Goal: Navigation & Orientation: Find specific page/section

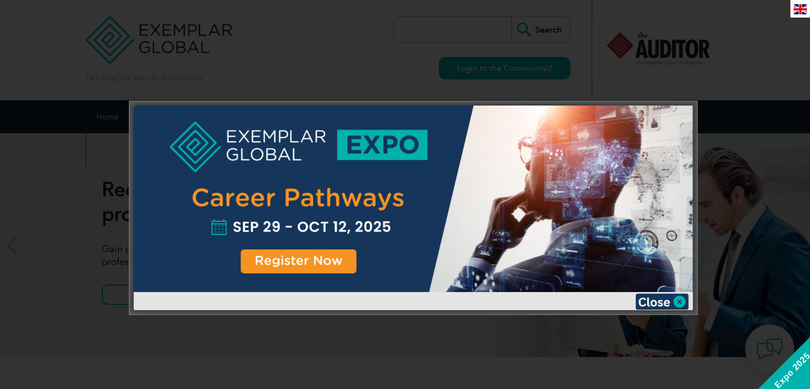
click at [288, 261] on div at bounding box center [413, 198] width 559 height 186
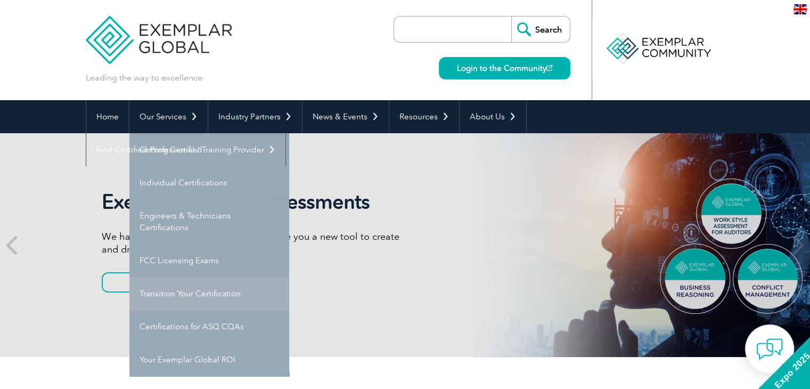
click at [191, 292] on link "Transition Your Certification" at bounding box center [209, 293] width 160 height 33
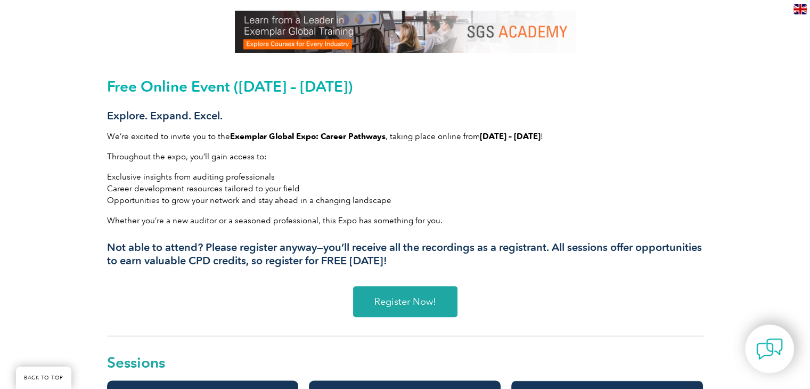
scroll to position [266, 0]
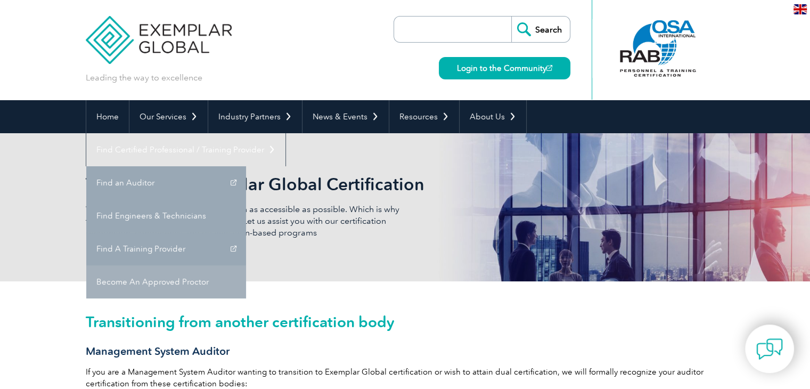
click at [246, 265] on link "Become An Approved Proctor" at bounding box center [166, 281] width 160 height 33
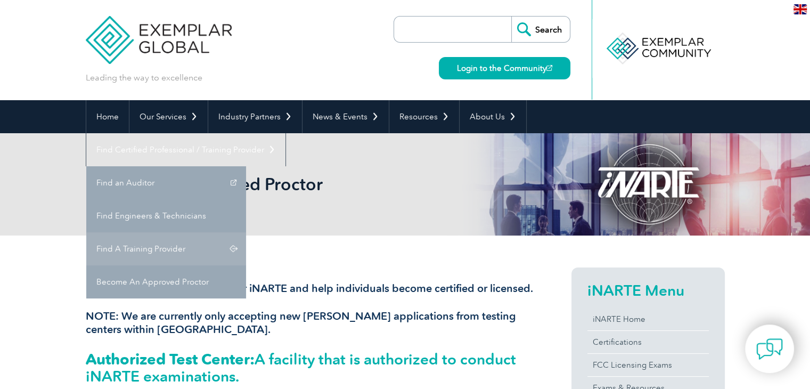
click at [246, 232] on link "Find A Training Provider" at bounding box center [166, 248] width 160 height 33
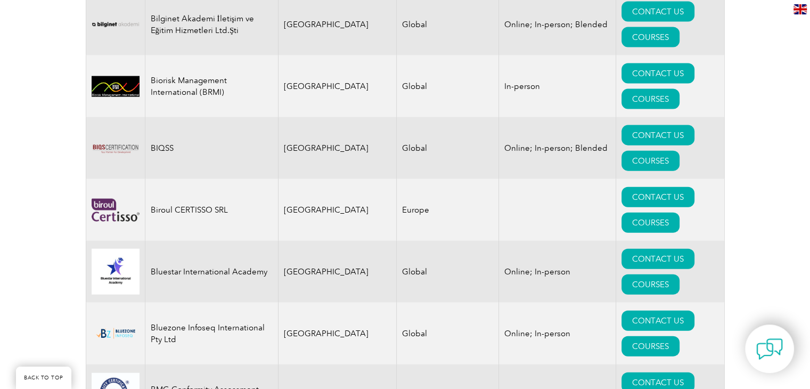
scroll to position [2502, 0]
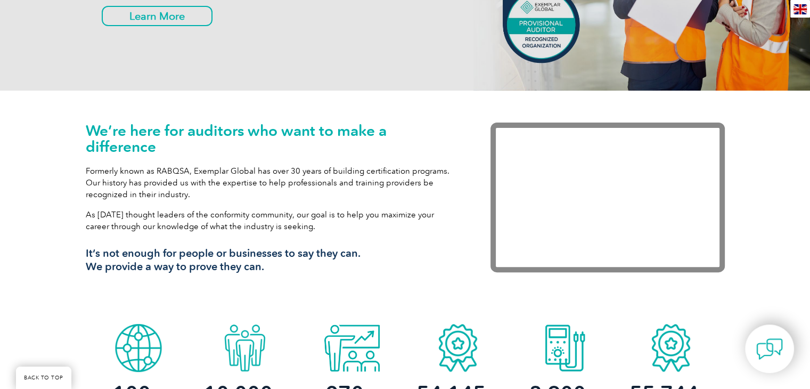
scroll to position [319, 0]
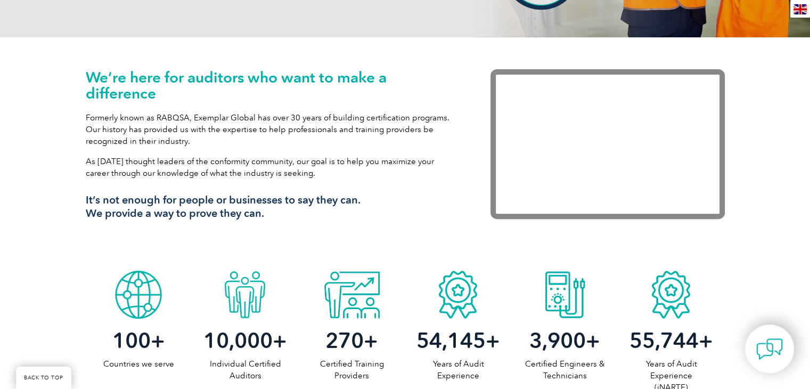
click at [184, 201] on h3 "It’s not enough for people or businesses to say they can. We provide a way to p…" at bounding box center [272, 206] width 373 height 27
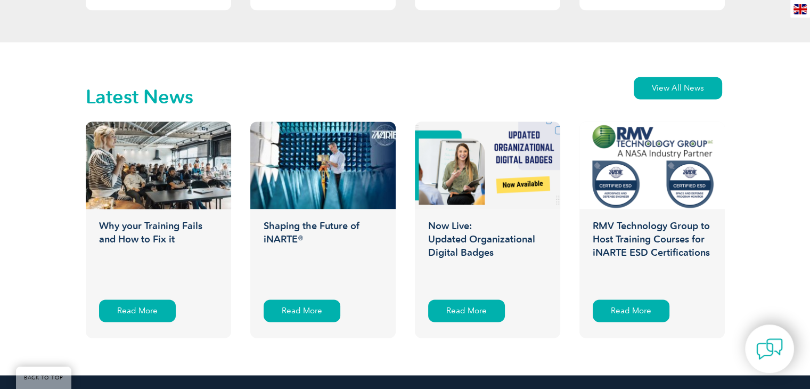
scroll to position [1650, 0]
